Goal: Use online tool/utility: Utilize a website feature to perform a specific function

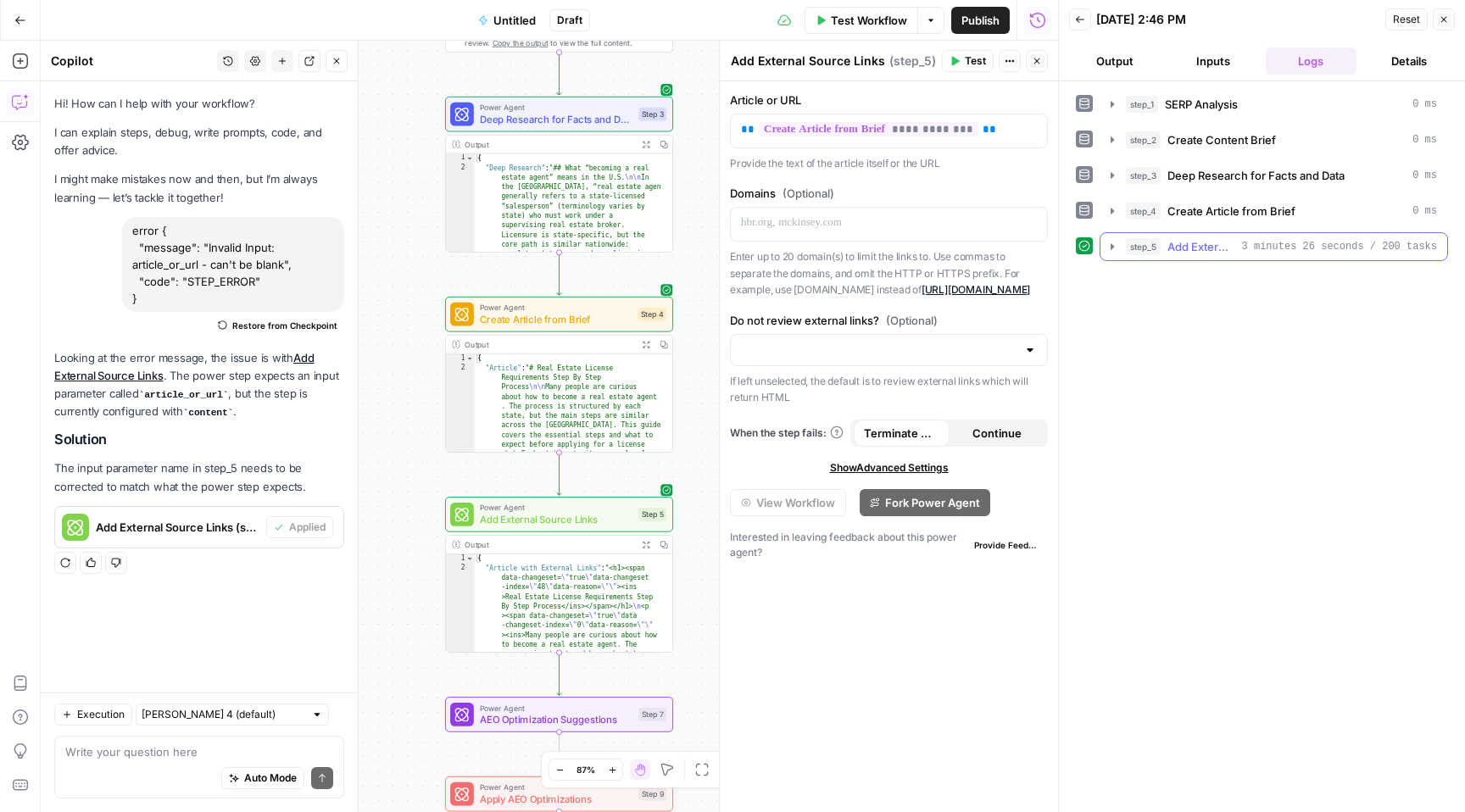
click at [1192, 253] on span "Add External Source Links" at bounding box center [1200, 246] width 67 height 17
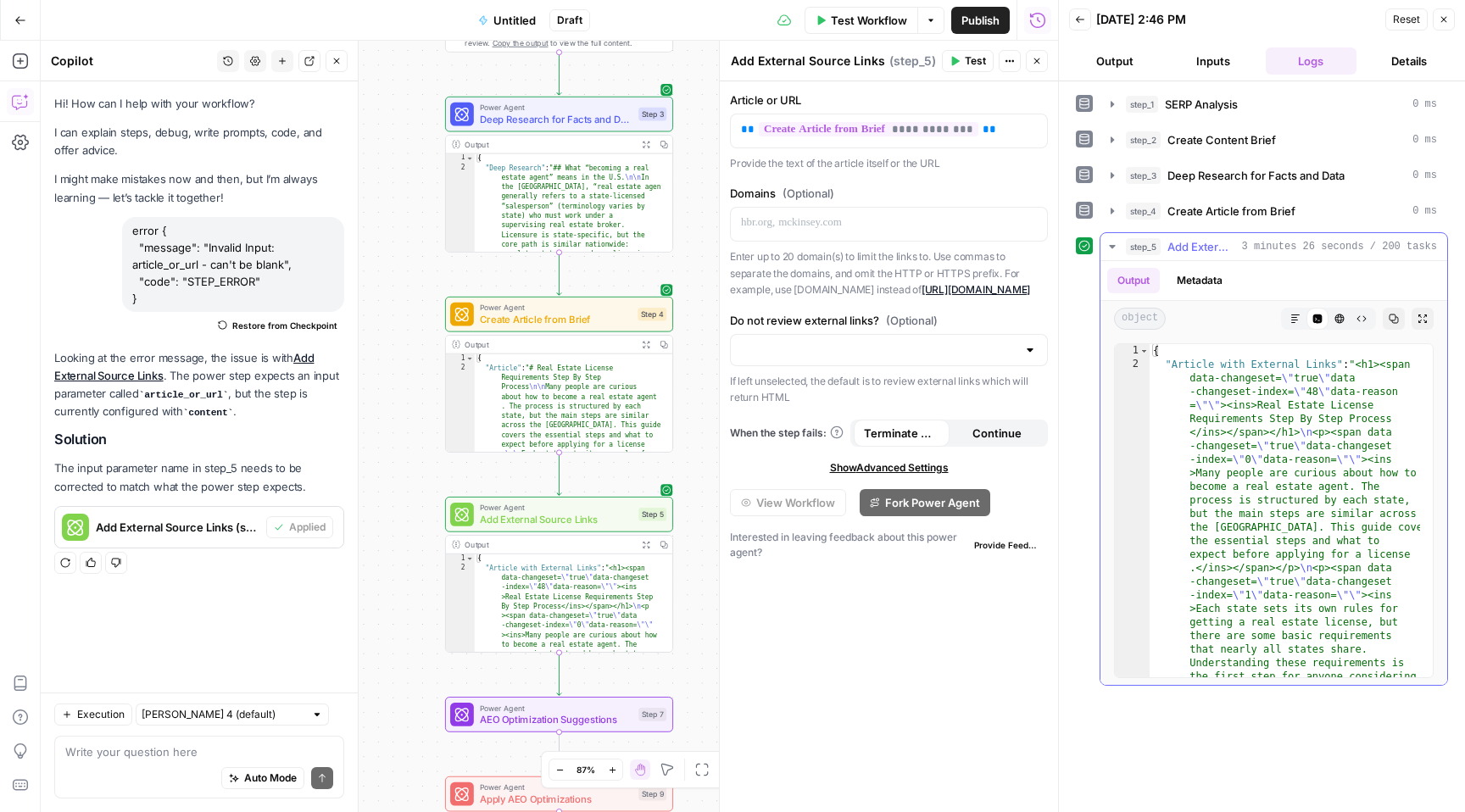
click at [1192, 253] on span "Add External Source Links" at bounding box center [1200, 246] width 67 height 17
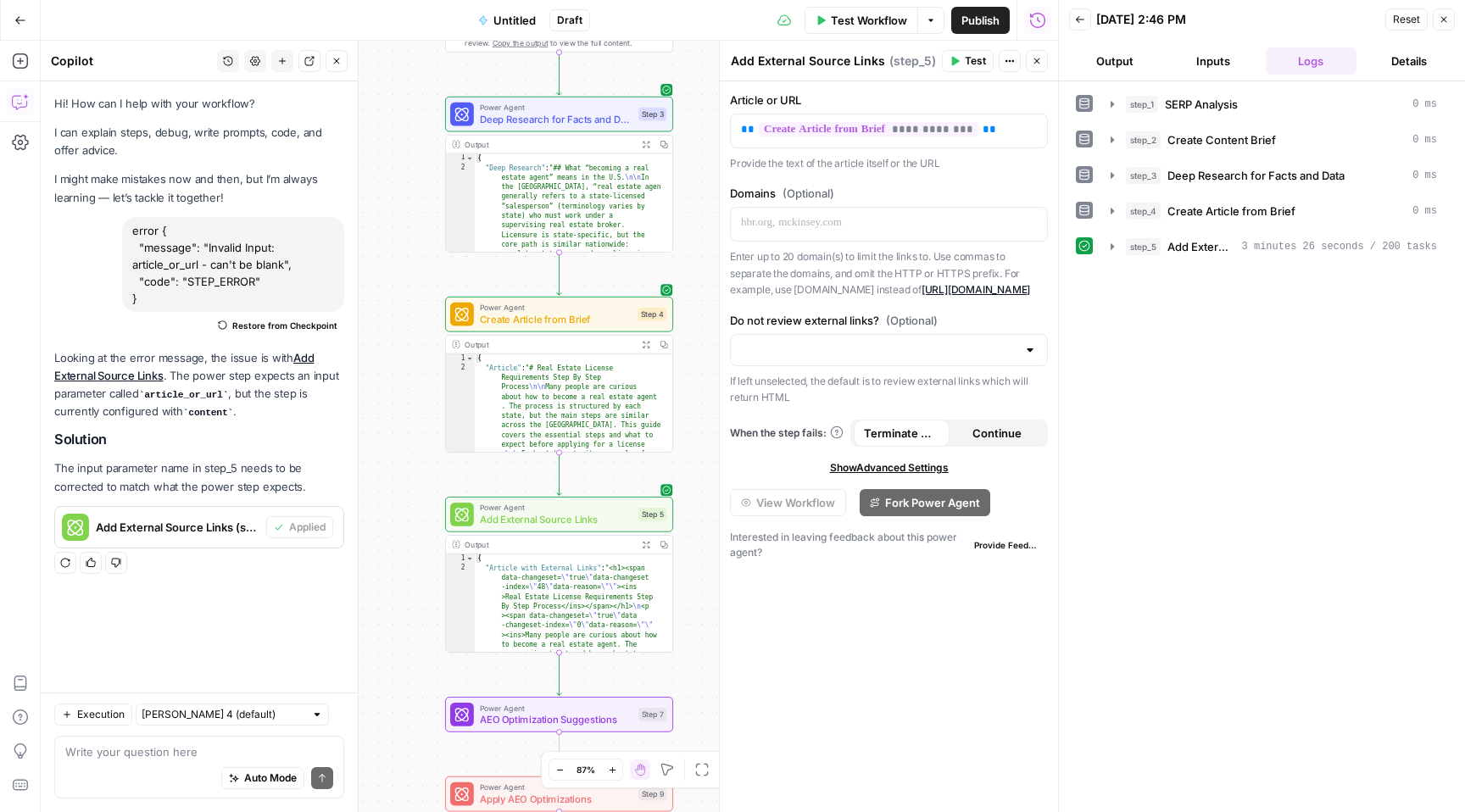
click at [931, 21] on icon "button" at bounding box center [931, 20] width 10 height 10
click at [862, 57] on span "Run Test" at bounding box center [883, 61] width 74 height 17
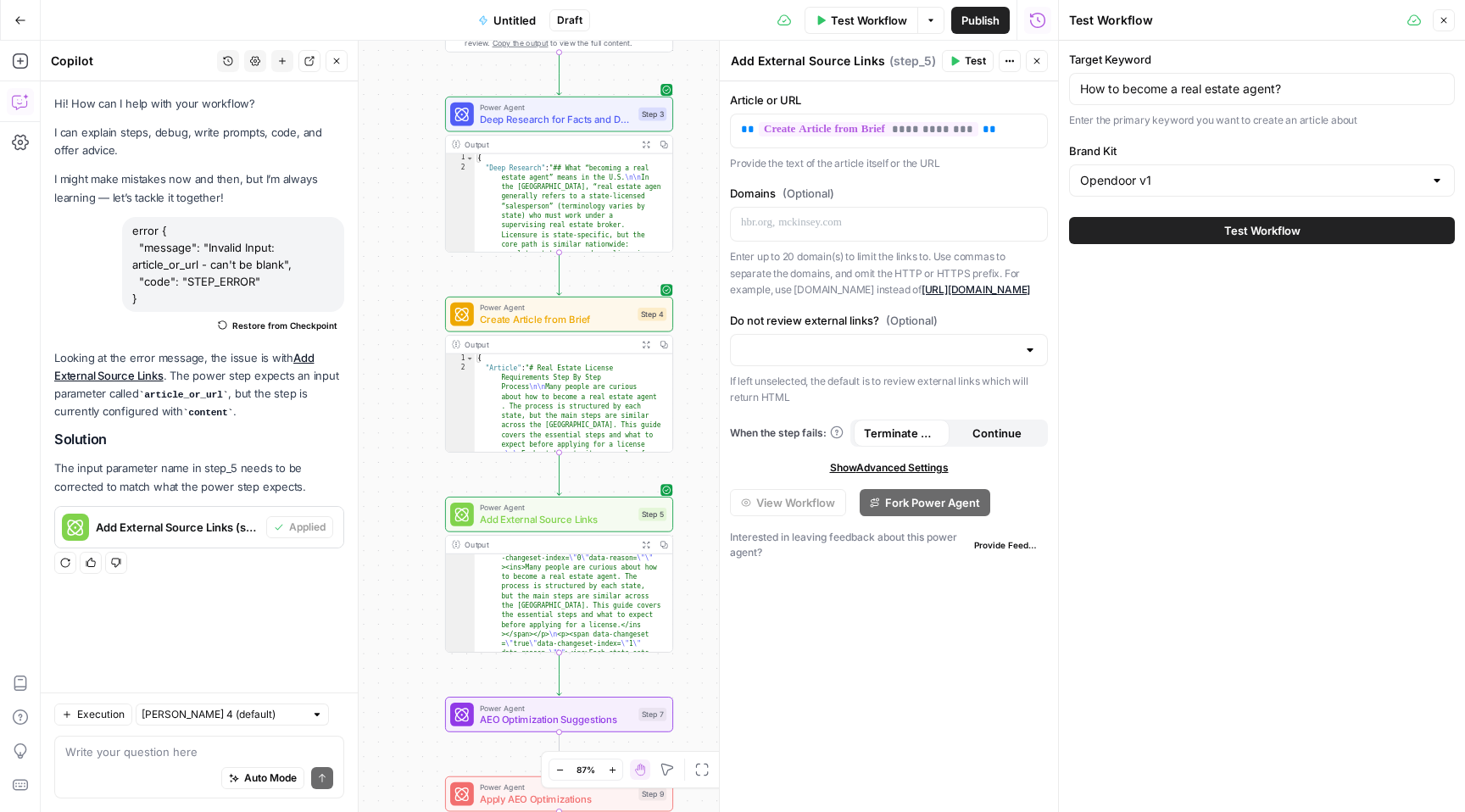
click at [1253, 235] on span "Test Workflow" at bounding box center [1262, 230] width 76 height 17
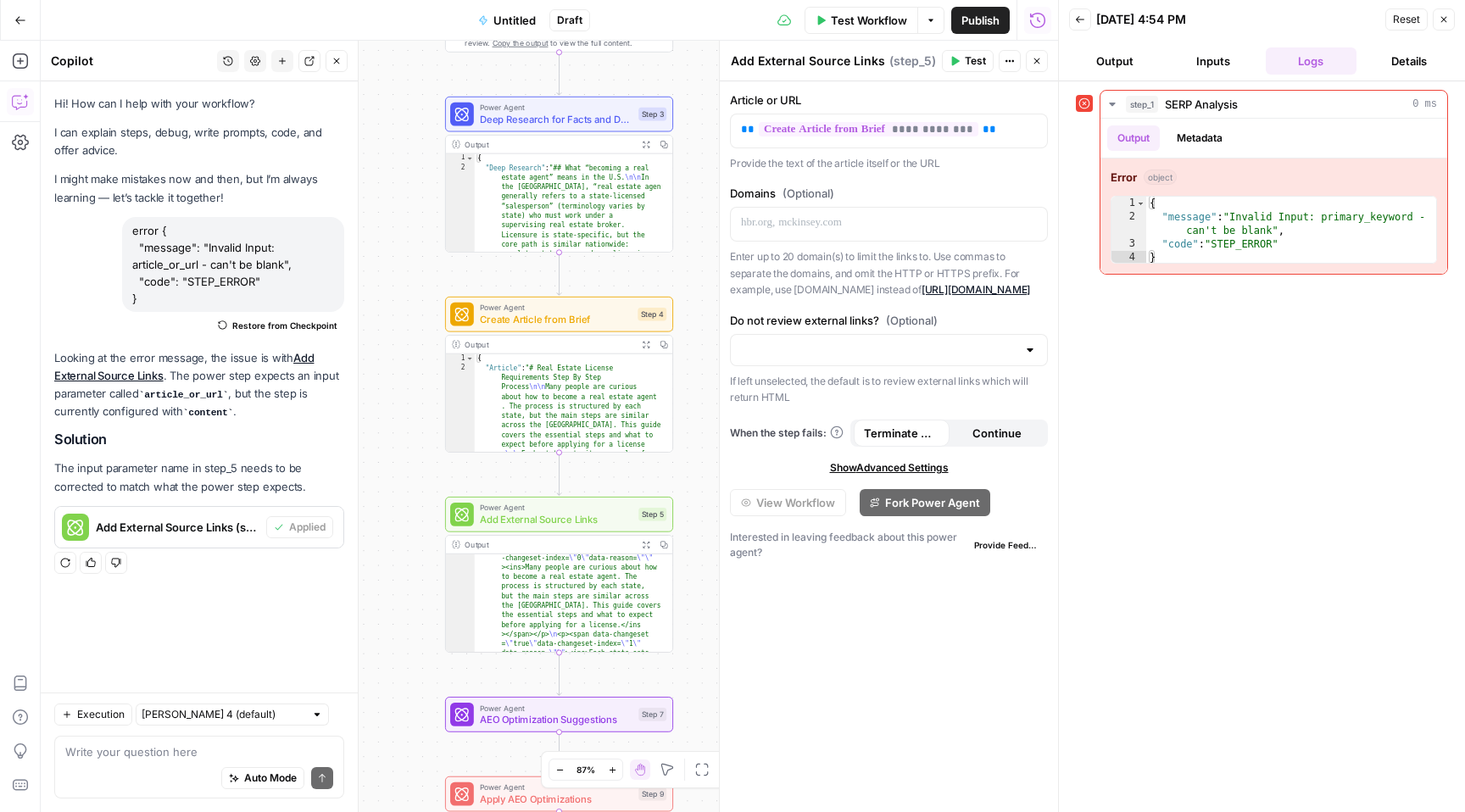
click at [891, 23] on span "Test Workflow" at bounding box center [869, 20] width 76 height 17
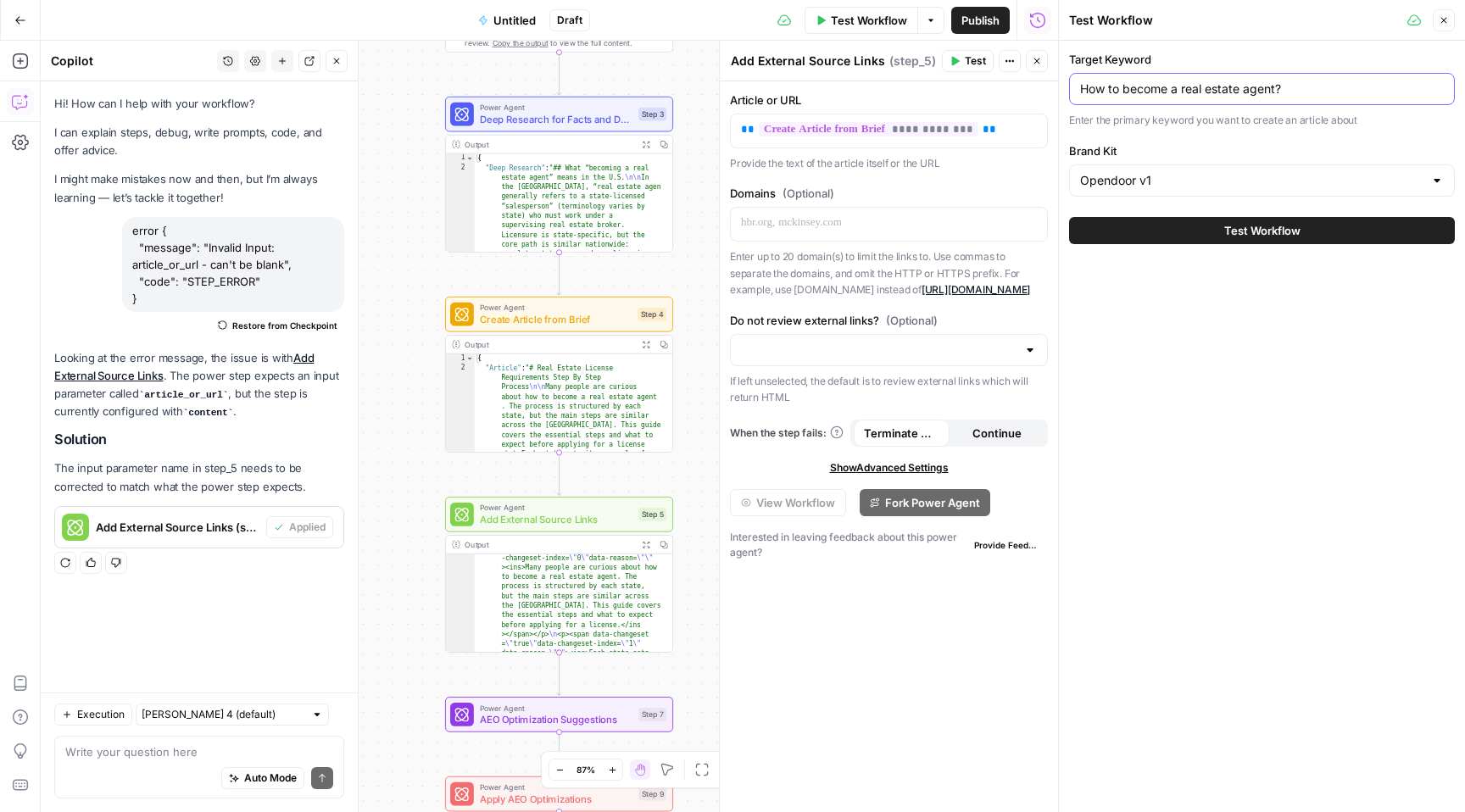
click at [1296, 90] on input "How to become a real estate agent?" at bounding box center [1262, 89] width 363 height 17
type input "How to become a real estate agent"
click at [1239, 234] on span "Test Workflow" at bounding box center [1262, 230] width 76 height 17
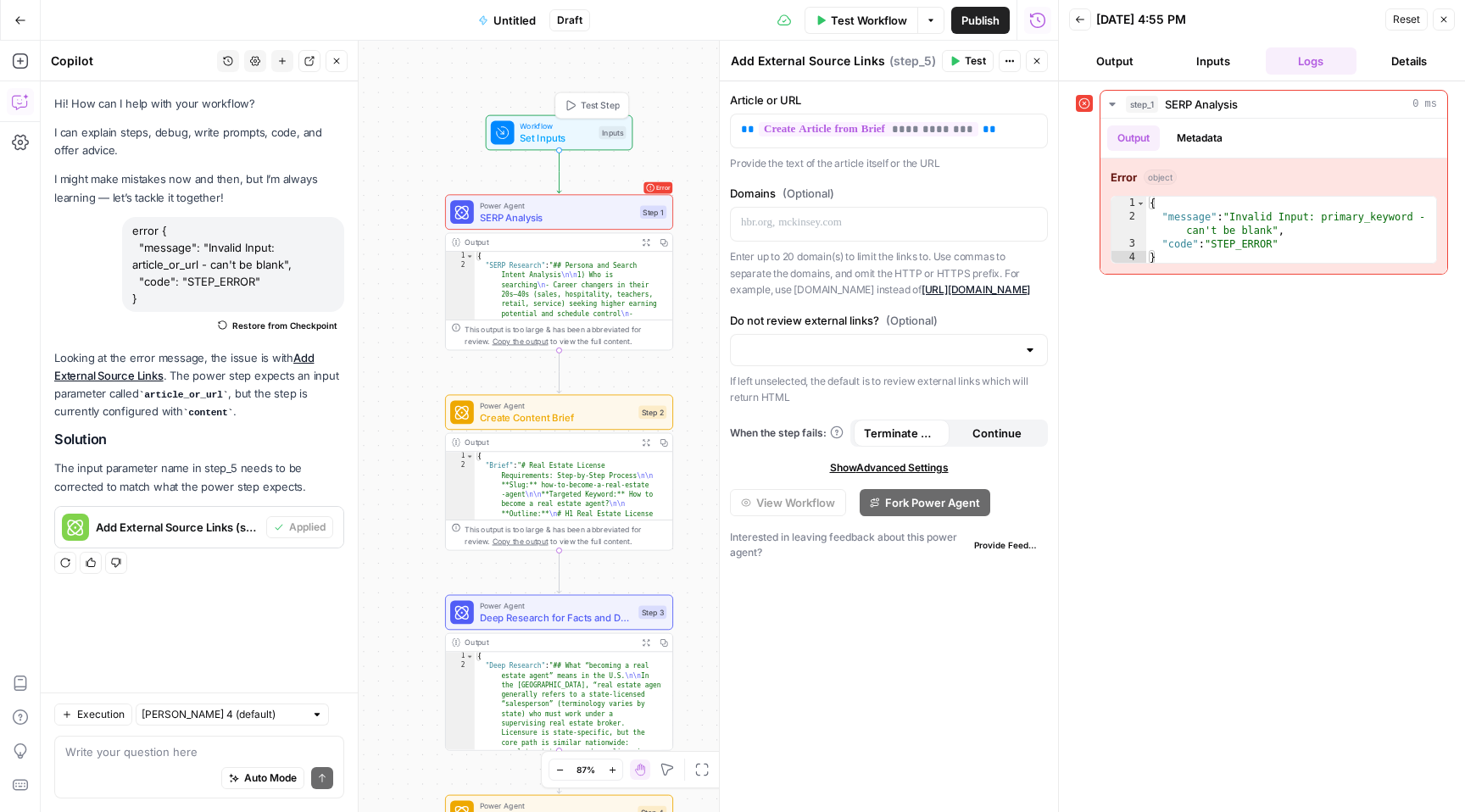
click at [558, 129] on span "Workflow" at bounding box center [555, 126] width 73 height 12
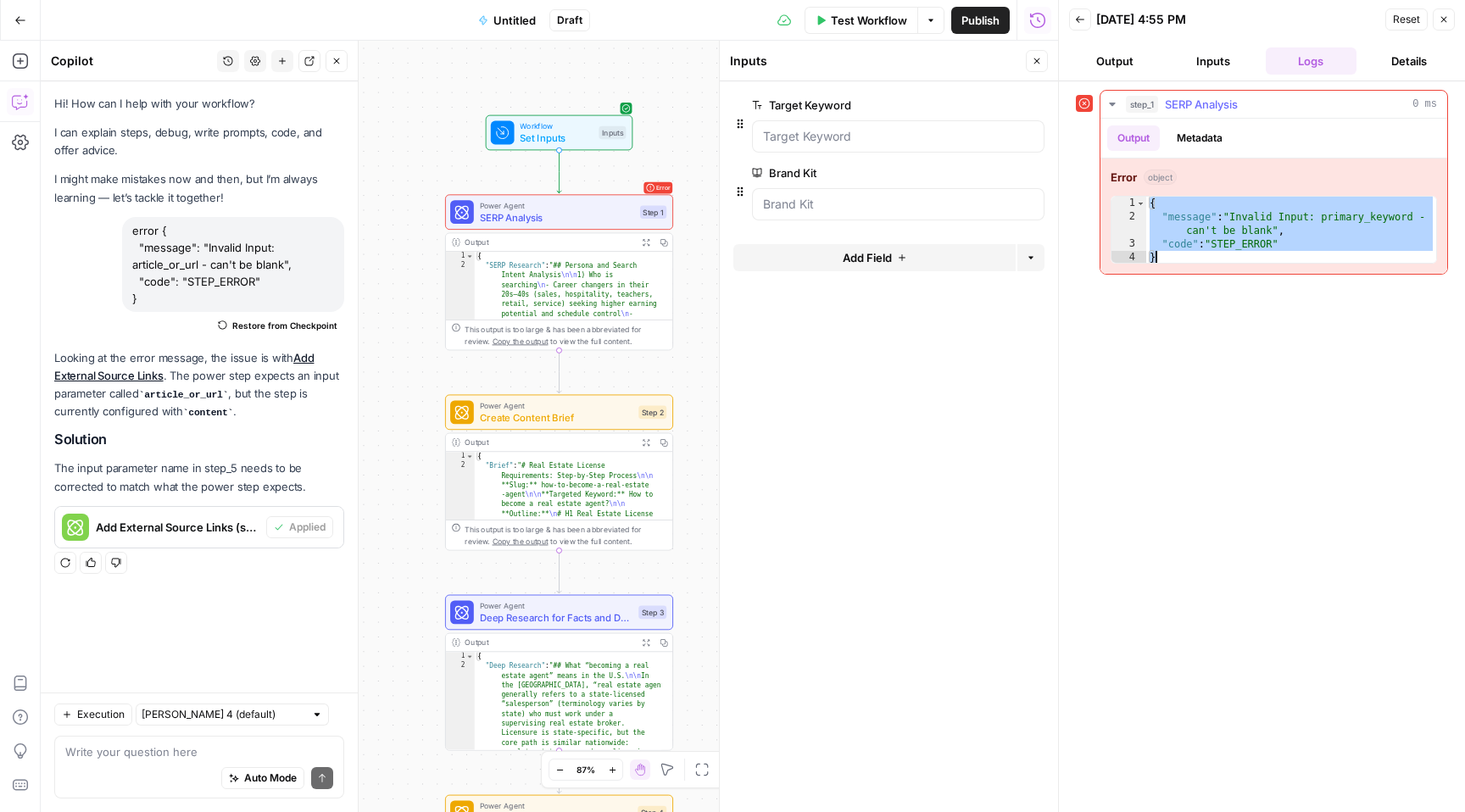
drag, startPoint x: 1148, startPoint y: 203, endPoint x: 1209, endPoint y: 261, distance: 84.2
click at [1209, 261] on div "{ "message" : "Invalid Input: primary_keyword - can't be blank" , "code" : "STE…" at bounding box center [1291, 243] width 290 height 95
type textarea "**********"
click at [187, 757] on textarea at bounding box center [200, 751] width 268 height 17
paste textarea "{ "message": "Invalid Input: primary_keyword - can't be blank", "code": "STEP_E…"
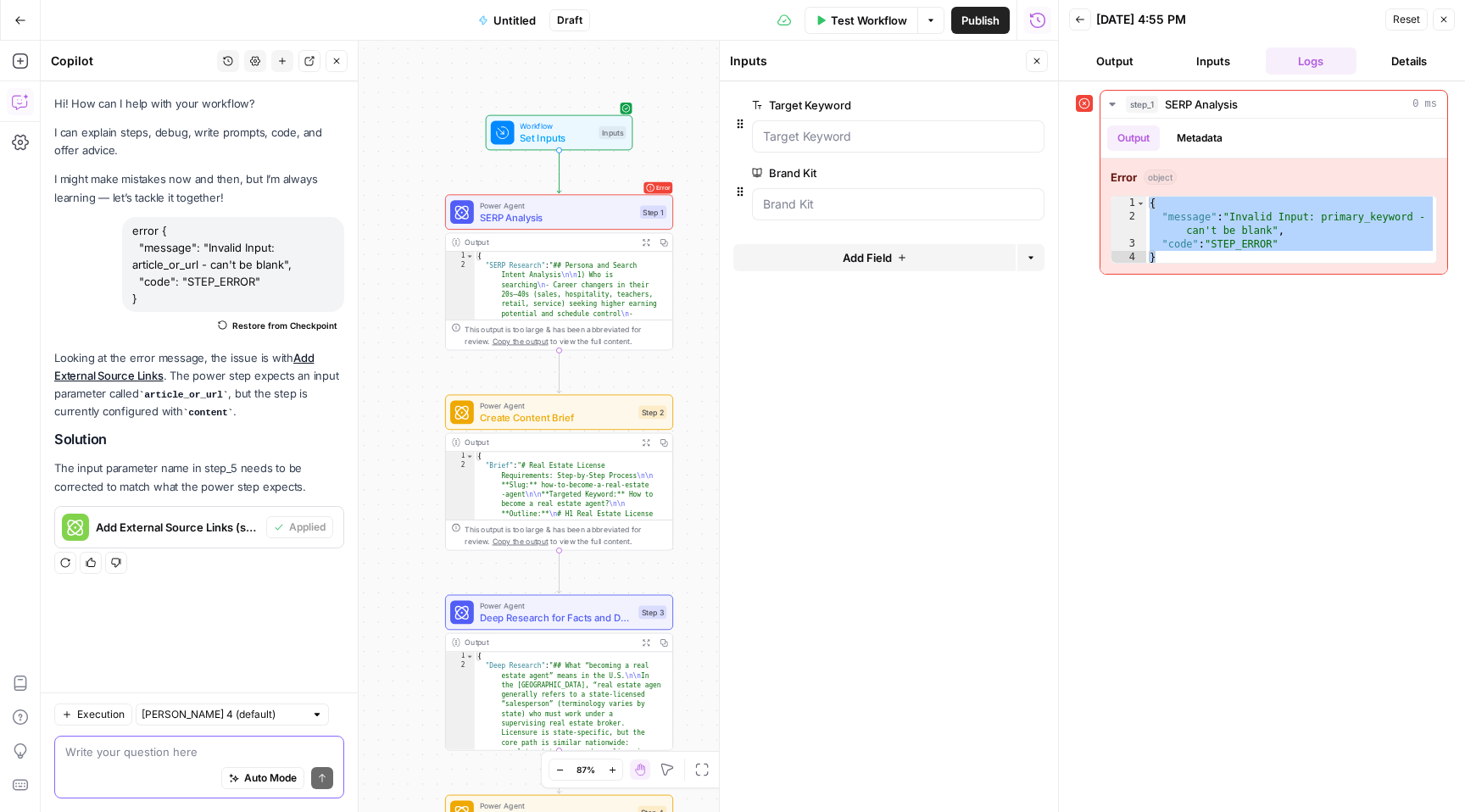
type textarea "{ "message": "Invalid Input: primary_keyword - can't be blank", "code": "STEP_E…"
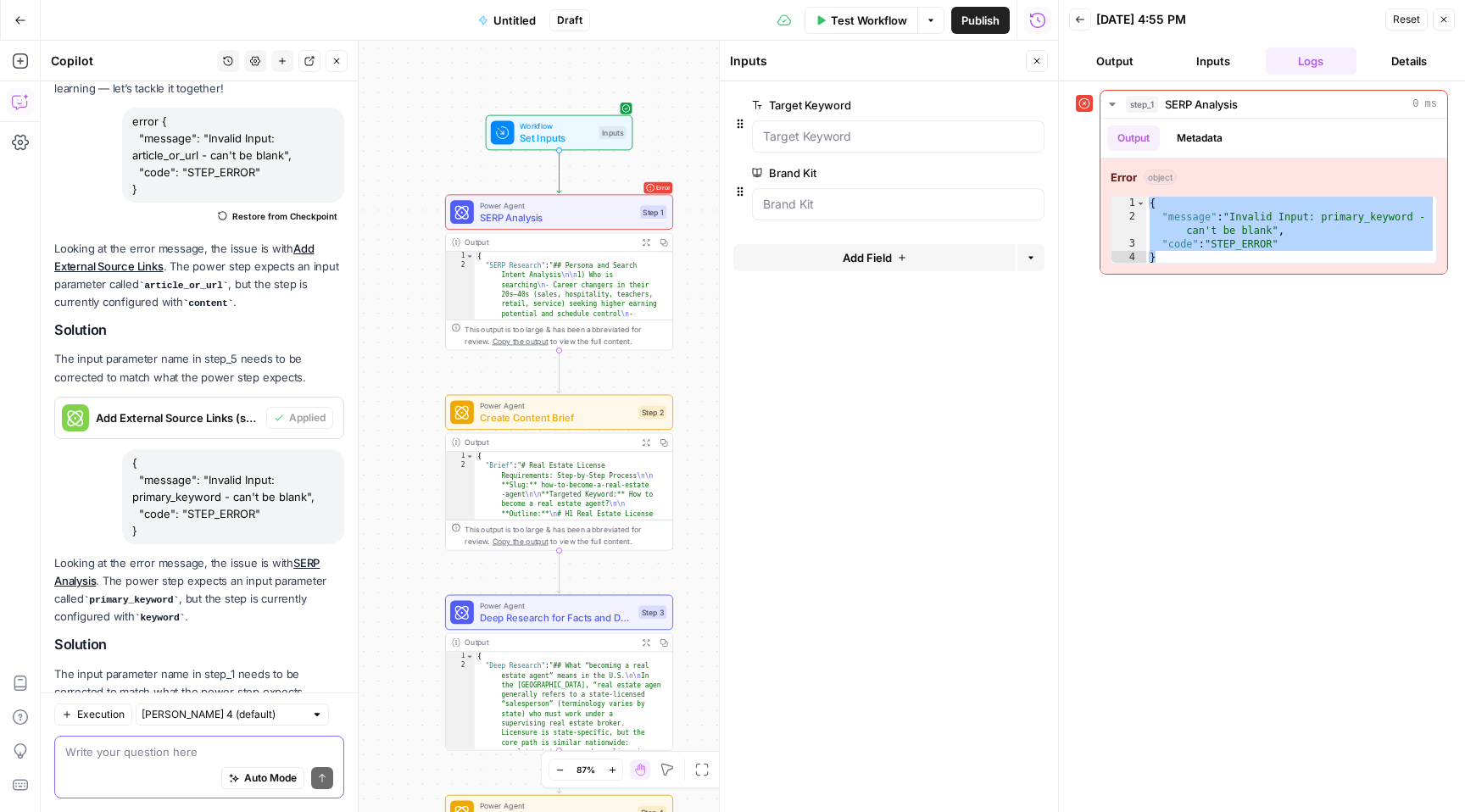
scroll to position [209, 0]
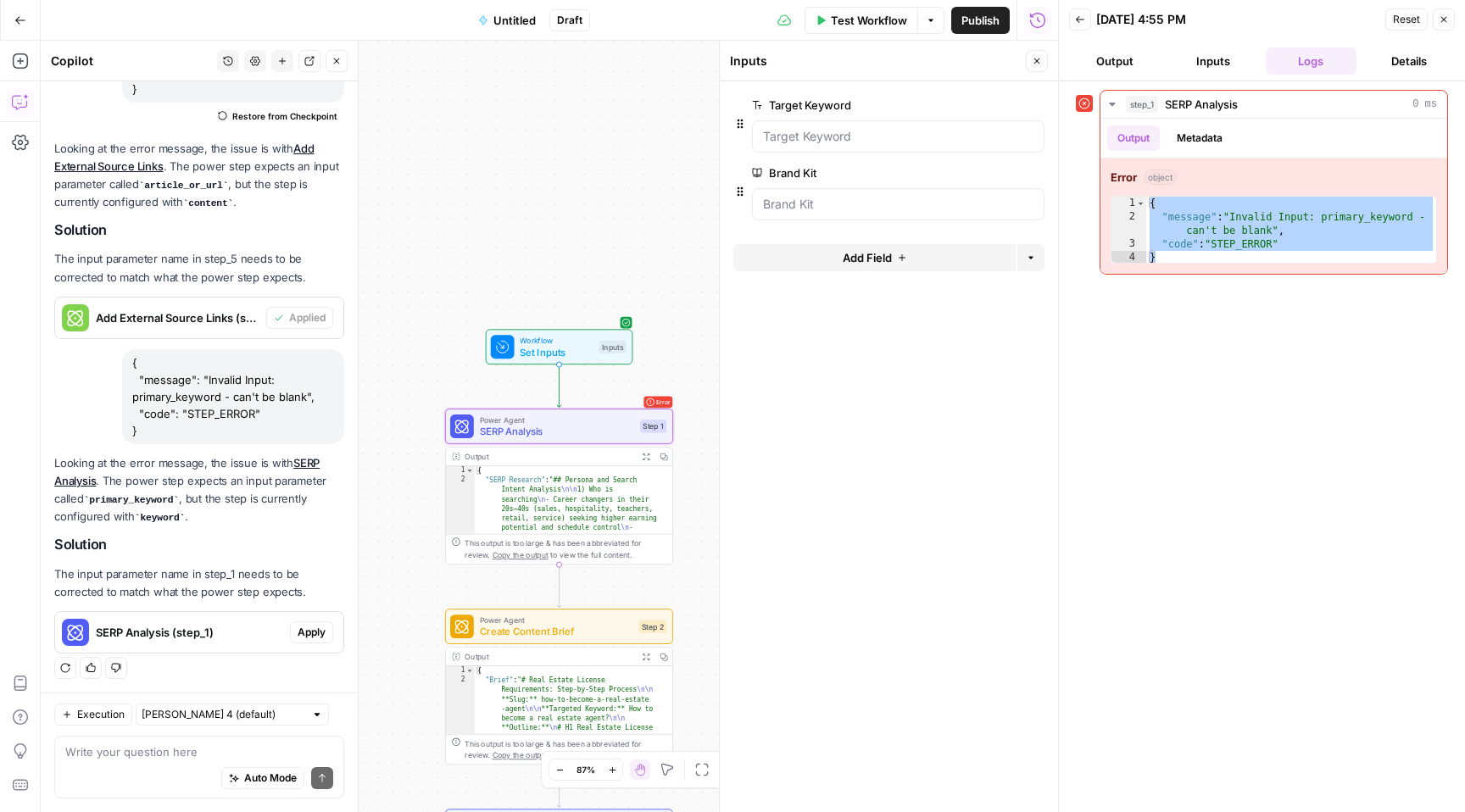
click at [304, 632] on span "Apply" at bounding box center [311, 632] width 28 height 15
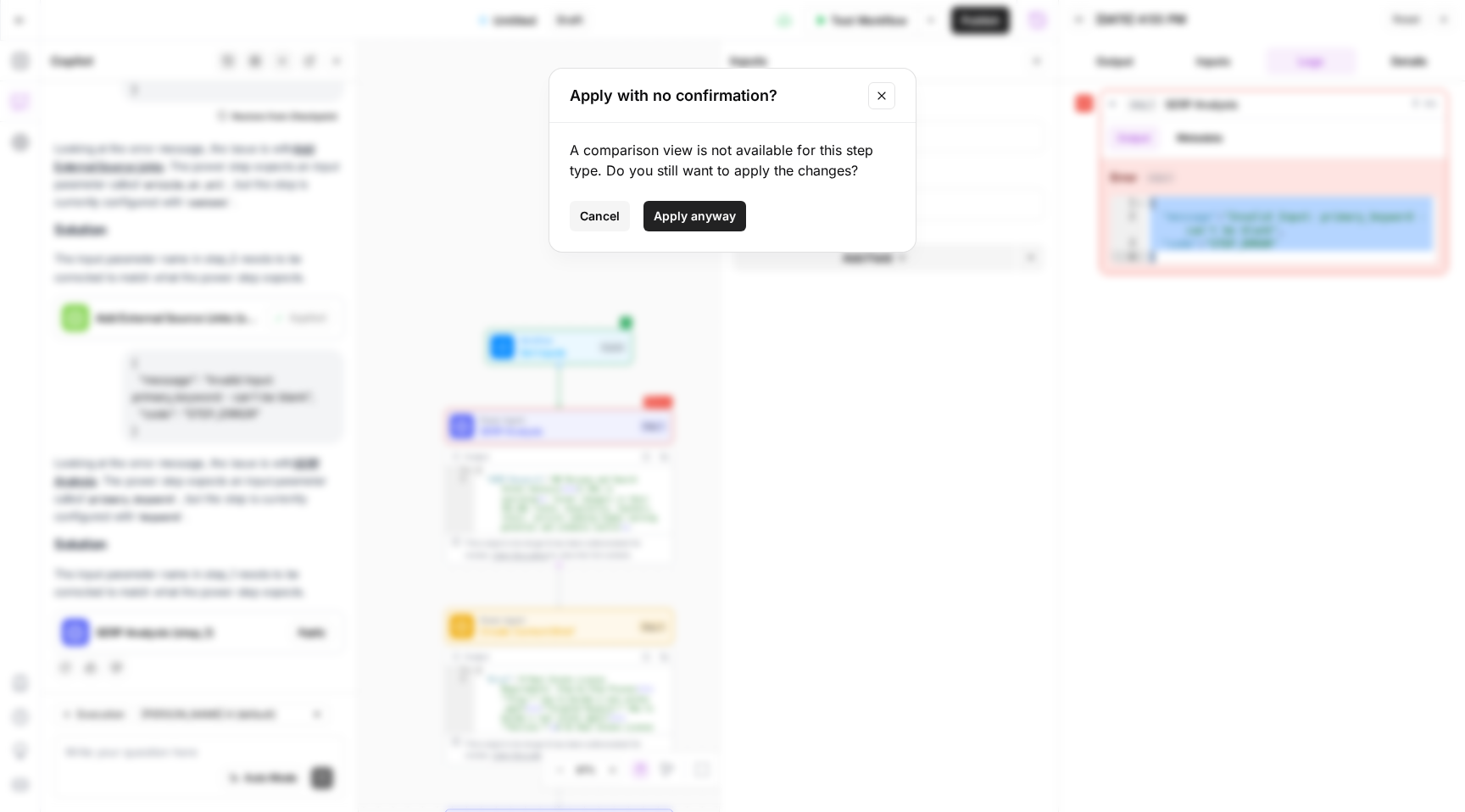
click at [689, 218] on span "Apply anyway" at bounding box center [695, 216] width 82 height 17
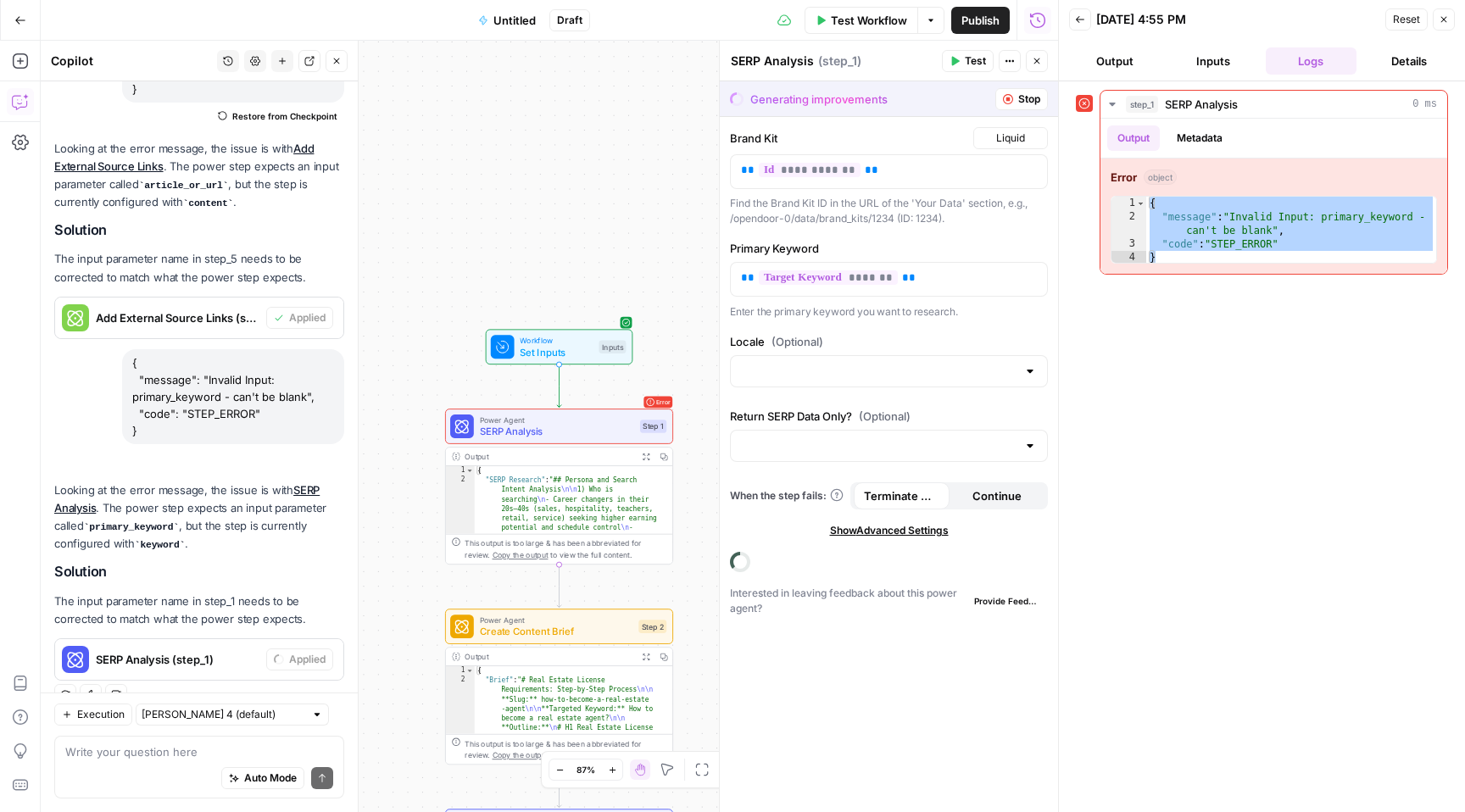
scroll to position [236, 0]
